Goal: Information Seeking & Learning: Learn about a topic

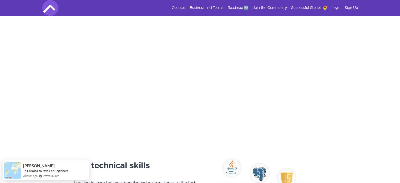
scroll to position [168, 0]
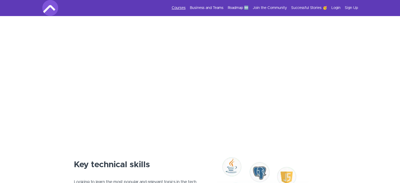
click at [176, 6] on link "Courses" at bounding box center [179, 7] width 14 height 5
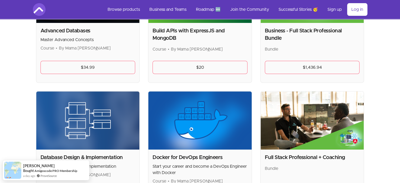
scroll to position [97, 0]
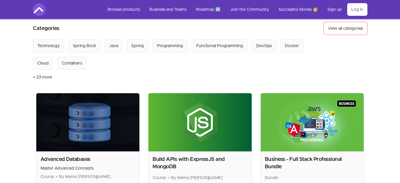
scroll to position [42, 0]
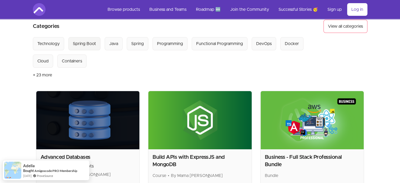
click at [85, 47] on Boot "Spring Boot" at bounding box center [84, 43] width 32 height 13
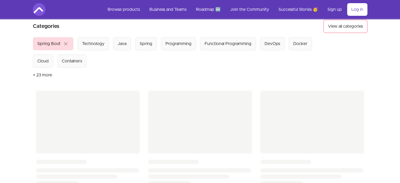
click at [4, 86] on div "Skip to main content Main menu Includes navigation links and user settings Brow…" at bounding box center [200, 176] width 400 height 437
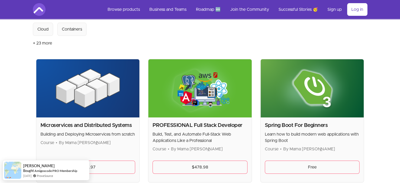
scroll to position [94, 0]
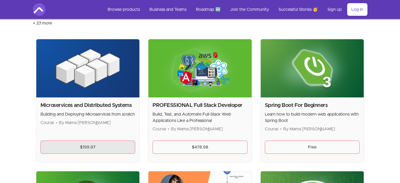
click at [97, 145] on link "$199.97" at bounding box center [88, 146] width 95 height 13
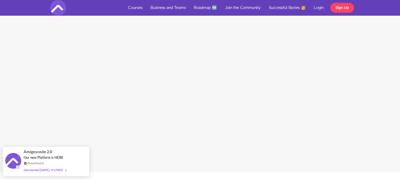
scroll to position [1063, 0]
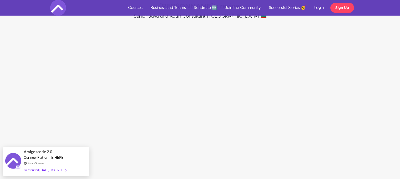
click at [28, 101] on div "Ventsislav's review Senior Java and Kotlin Consultant | Bulgaria 🇧🇬" at bounding box center [200, 86] width 408 height 179
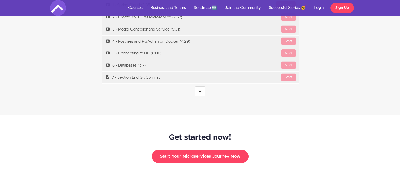
scroll to position [1642, 0]
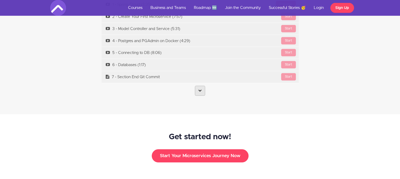
click at [199, 86] on link at bounding box center [200, 91] width 10 height 10
